Goal: Task Accomplishment & Management: Manage account settings

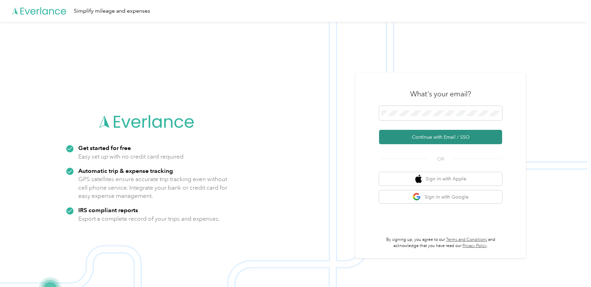
click at [431, 136] on button "Continue with Email / SSO" at bounding box center [440, 137] width 123 height 14
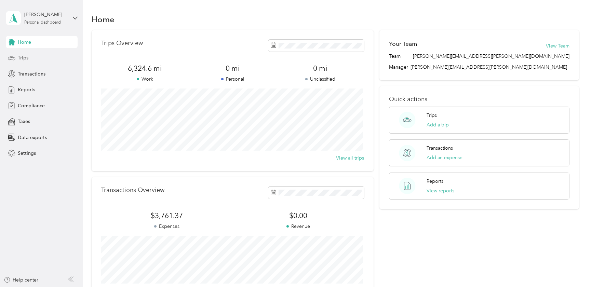
click at [22, 56] on span "Trips" at bounding box center [23, 57] width 11 height 7
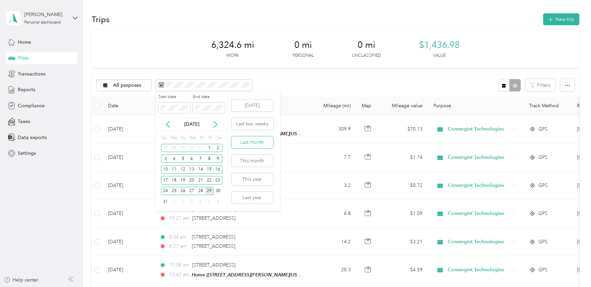
click at [244, 144] on button "Last month" at bounding box center [252, 142] width 42 height 12
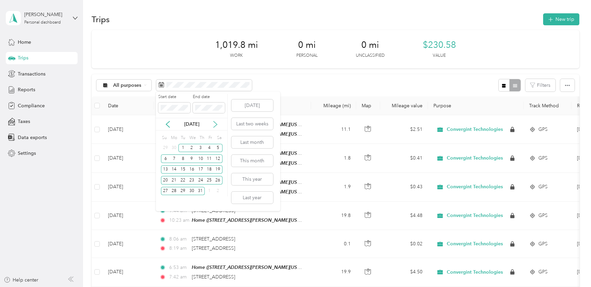
click at [213, 124] on icon at bounding box center [215, 124] width 7 height 7
drag, startPoint x: 209, startPoint y: 147, endPoint x: 213, endPoint y: 152, distance: 6.3
click at [213, 152] on div "27 28 29 30 31 1 2" at bounding box center [192, 148] width 62 height 11
click at [211, 147] on div "1" at bounding box center [209, 148] width 9 height 9
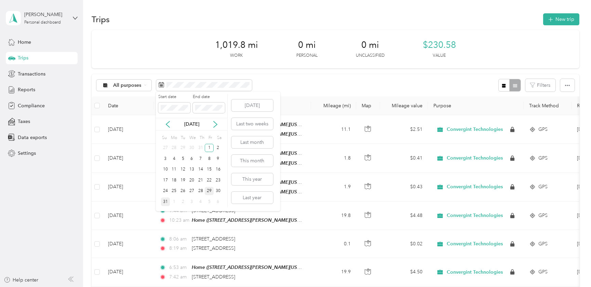
click at [163, 205] on div "31" at bounding box center [165, 202] width 9 height 9
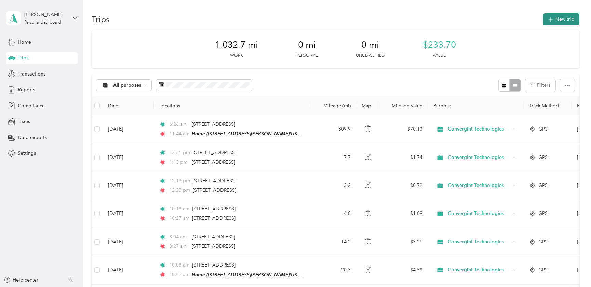
click at [554, 20] on button "New trip" at bounding box center [561, 19] width 36 height 12
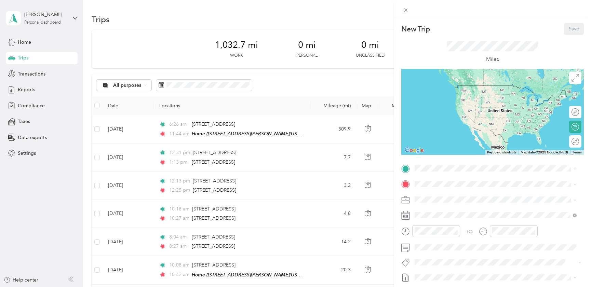
click at [442, 198] on div "Home [STREET_ADDRESS][PERSON_NAME][US_STATE]" at bounding box center [480, 199] width 106 height 14
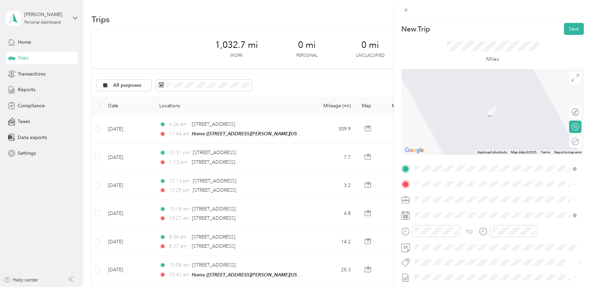
click at [459, 210] on span "[STREET_ADDRESS][US_STATE]" at bounding box center [461, 208] width 68 height 6
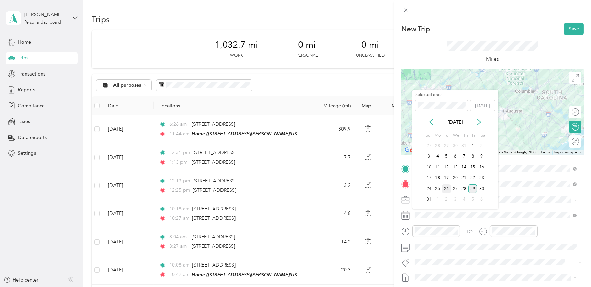
click at [448, 188] on div "26" at bounding box center [446, 189] width 9 height 9
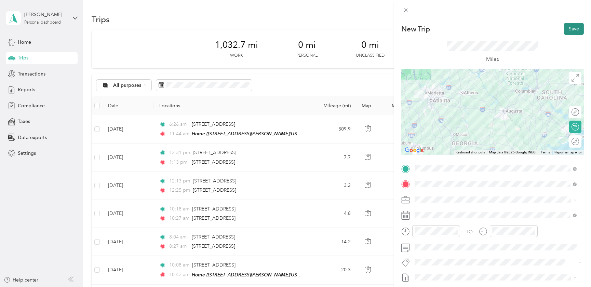
click at [568, 28] on button "Save" at bounding box center [574, 29] width 20 height 12
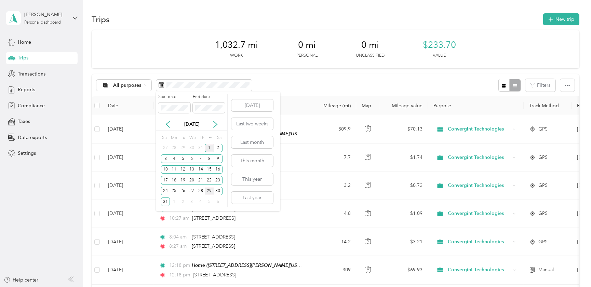
click at [207, 148] on div "1" at bounding box center [209, 148] width 9 height 9
click at [161, 202] on div "31" at bounding box center [165, 202] width 9 height 9
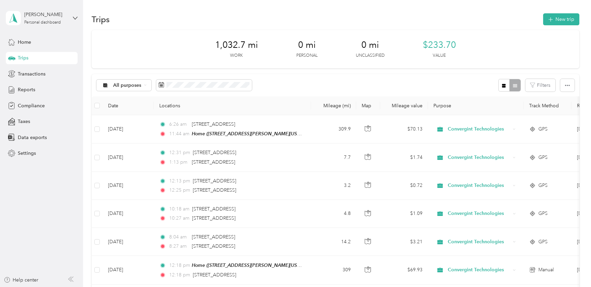
click at [283, 83] on div "All purposes Filters" at bounding box center [336, 85] width 488 height 22
click at [26, 40] on span "Home" at bounding box center [24, 42] width 13 height 7
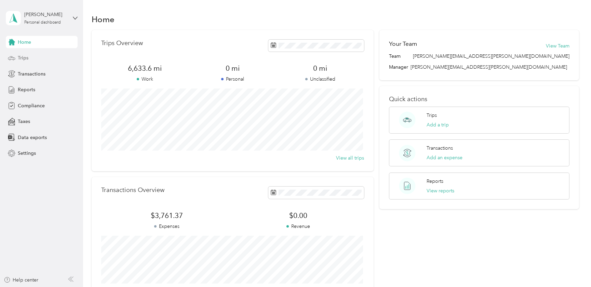
click at [21, 58] on span "Trips" at bounding box center [23, 57] width 11 height 7
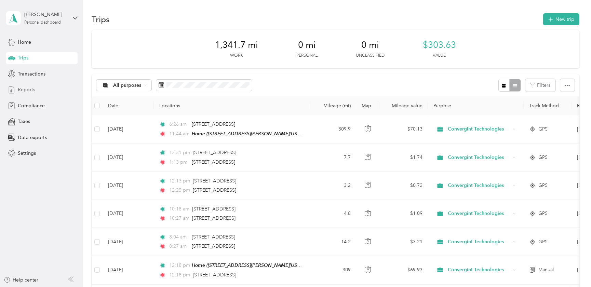
click at [28, 90] on span "Reports" at bounding box center [26, 89] width 17 height 7
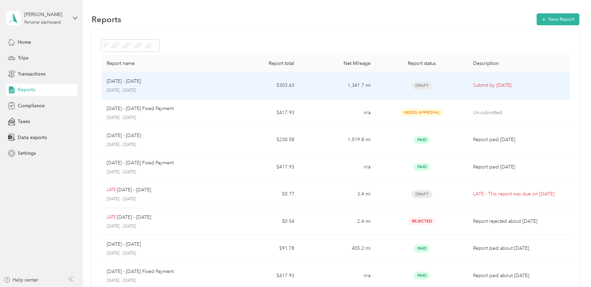
click at [135, 80] on p "[DATE] - [DATE]" at bounding box center [124, 82] width 34 height 8
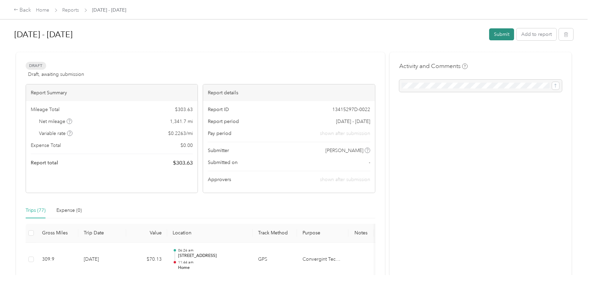
click at [505, 33] on button "Submit" at bounding box center [501, 34] width 25 height 12
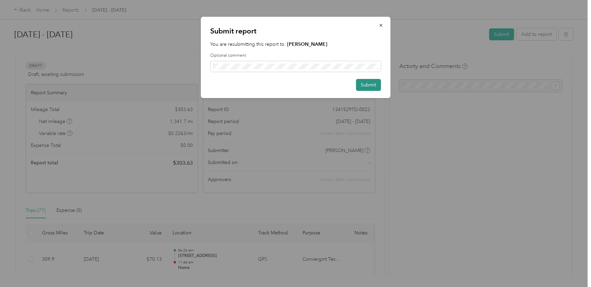
click at [363, 82] on button "Submit" at bounding box center [368, 85] width 25 height 12
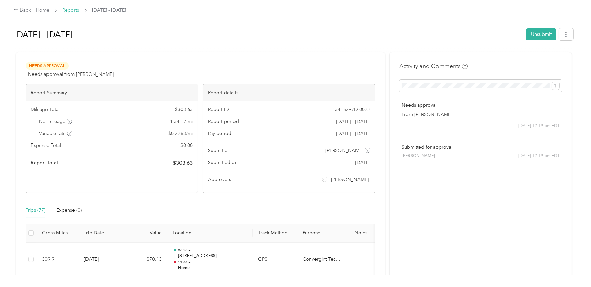
click at [68, 10] on link "Reports" at bounding box center [71, 10] width 17 height 6
